Goal: Go to known website: Access a specific website the user already knows

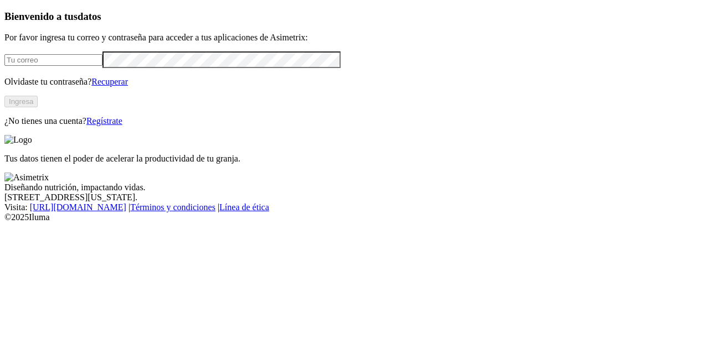
type input "[EMAIL_ADDRESS][DOMAIN_NAME]"
click at [38, 107] on button "Ingresa" at bounding box center [20, 102] width 33 height 12
